Goal: Task Accomplishment & Management: Use online tool/utility

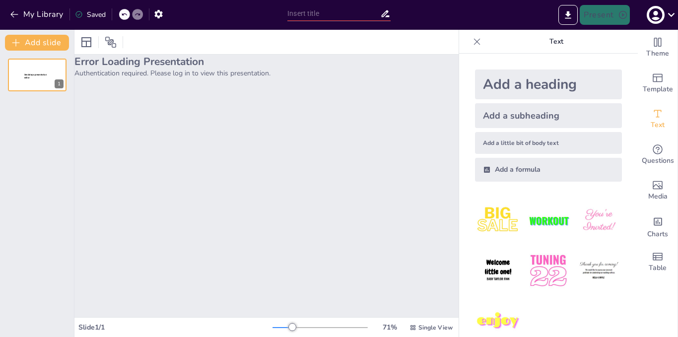
click at [202, 130] on div "Error Loading Presentation Authentication required. Please log in to view this …" at bounding box center [266, 186] width 384 height 263
click at [663, 17] on icon "button" at bounding box center [656, 15] width 16 height 16
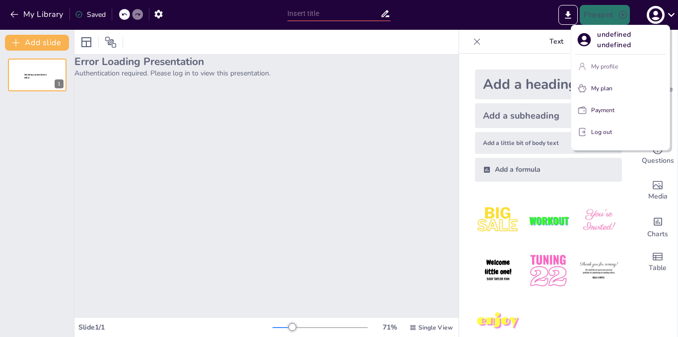
click at [615, 70] on p "My profile" at bounding box center [604, 66] width 27 height 9
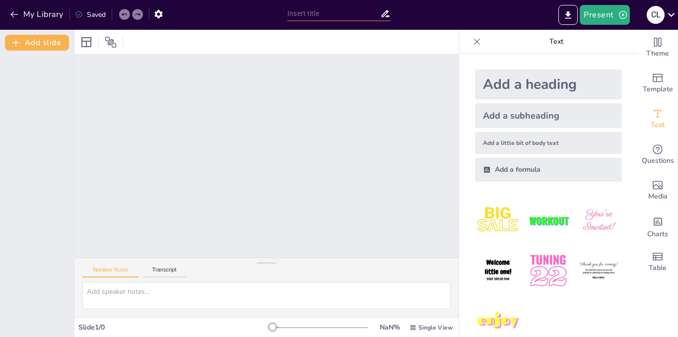
click at [474, 43] on icon at bounding box center [477, 41] width 6 height 6
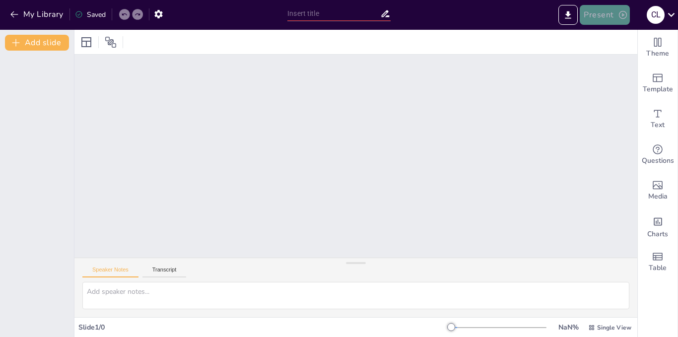
click at [610, 14] on button "Present" at bounding box center [605, 15] width 50 height 20
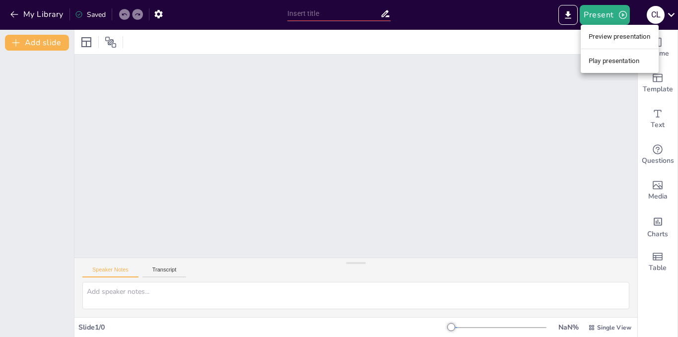
click at [610, 34] on li "Preview presentation" at bounding box center [620, 37] width 78 height 16
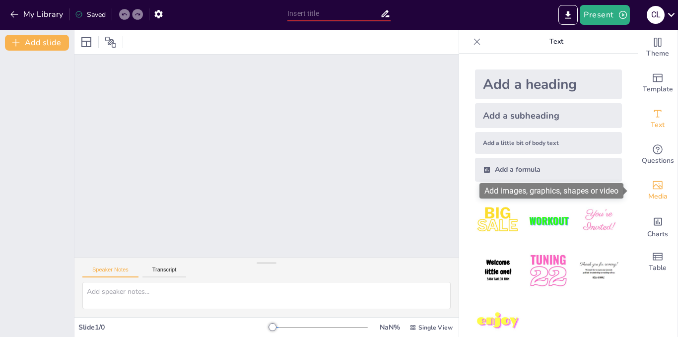
drag, startPoint x: 630, startPoint y: 80, endPoint x: 636, endPoint y: 199, distance: 118.7
click at [638, 199] on div "Theme Template Text Questions Media Charts Table" at bounding box center [658, 155] width 40 height 250
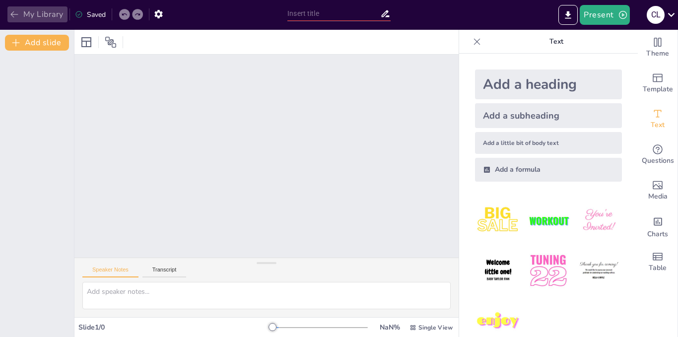
click at [12, 16] on icon "button" at bounding box center [13, 14] width 7 height 6
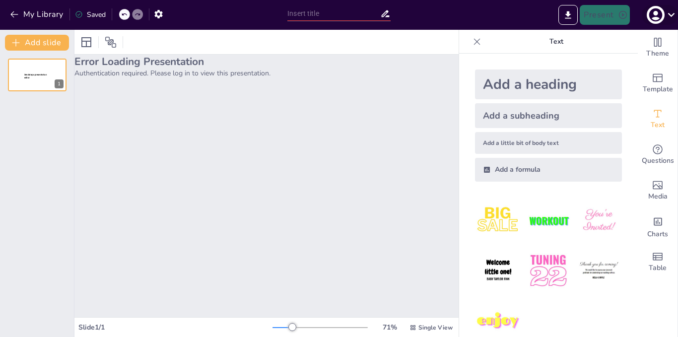
click at [665, 15] on icon at bounding box center [671, 14] width 13 height 13
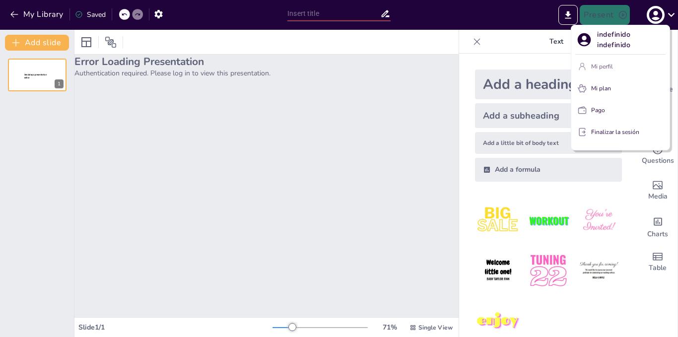
click at [609, 73] on button "Mi perfil" at bounding box center [620, 67] width 90 height 16
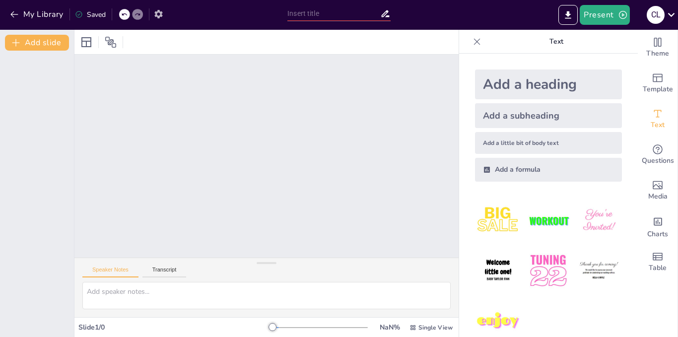
click at [158, 14] on icon "button" at bounding box center [158, 14] width 10 height 10
click at [38, 11] on button "My Library" at bounding box center [37, 14] width 60 height 16
